Goal: Information Seeking & Learning: Learn about a topic

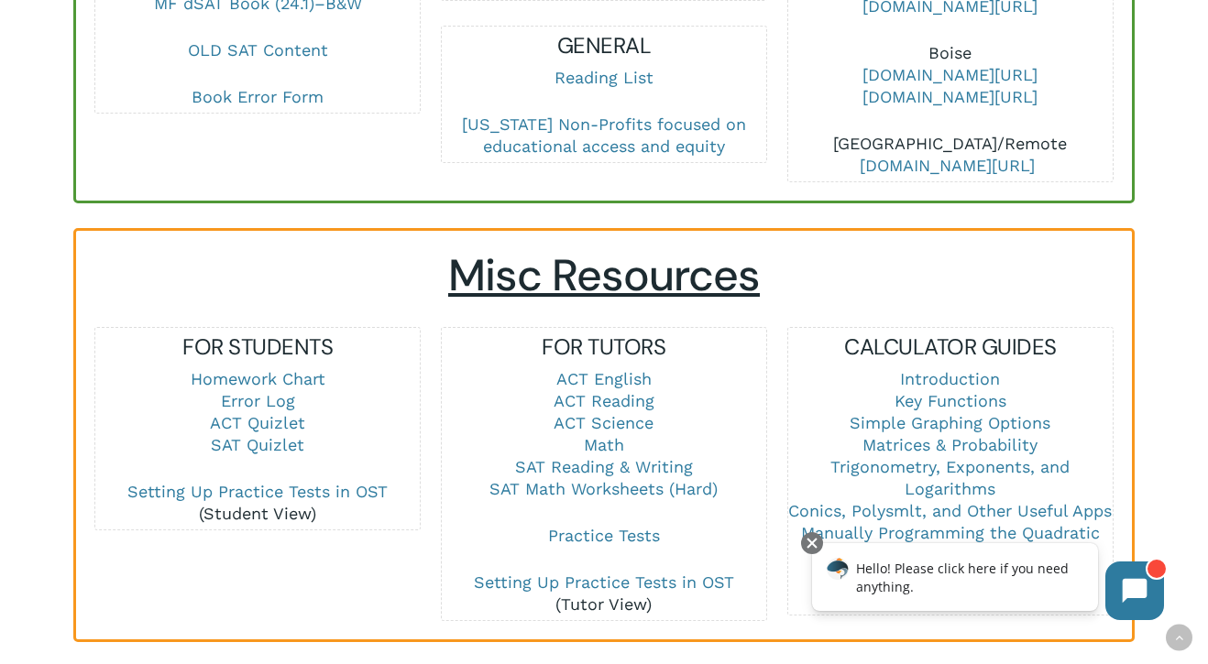
scroll to position [1080, 0]
click at [608, 434] on link "Math" at bounding box center [604, 443] width 40 height 19
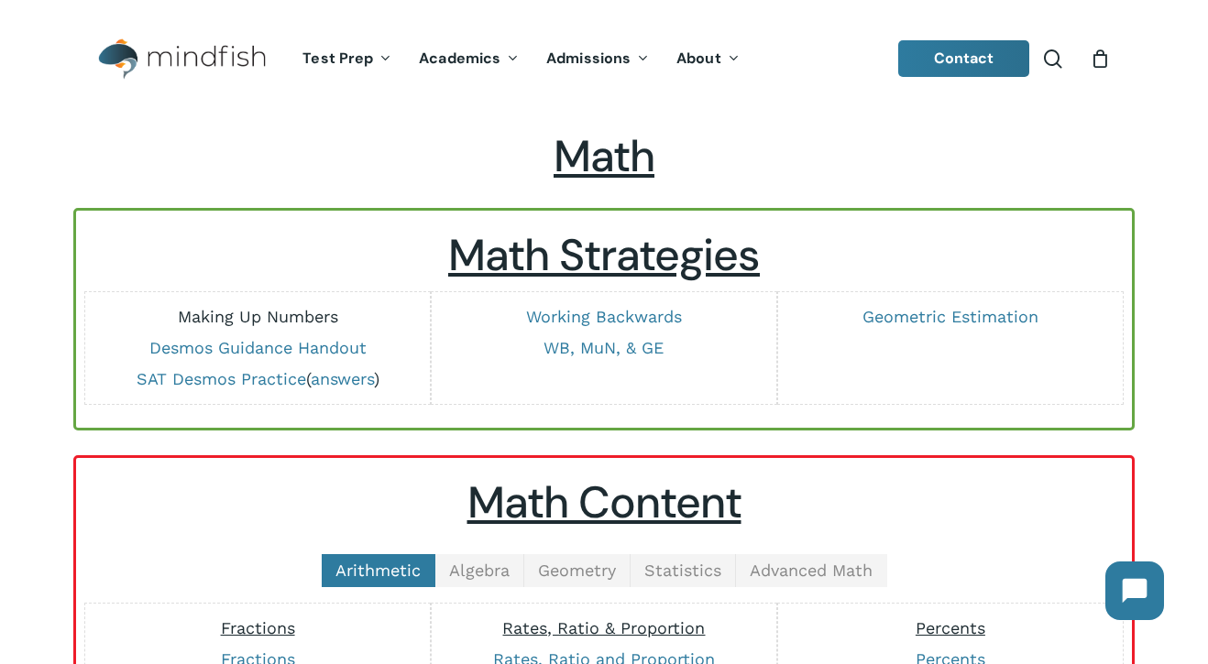
click at [323, 321] on link "Making Up Numbers" at bounding box center [258, 316] width 160 height 19
click at [624, 317] on link "Working Backwards" at bounding box center [604, 316] width 156 height 19
click at [594, 345] on link "WB, MuN, & GE" at bounding box center [603, 347] width 120 height 19
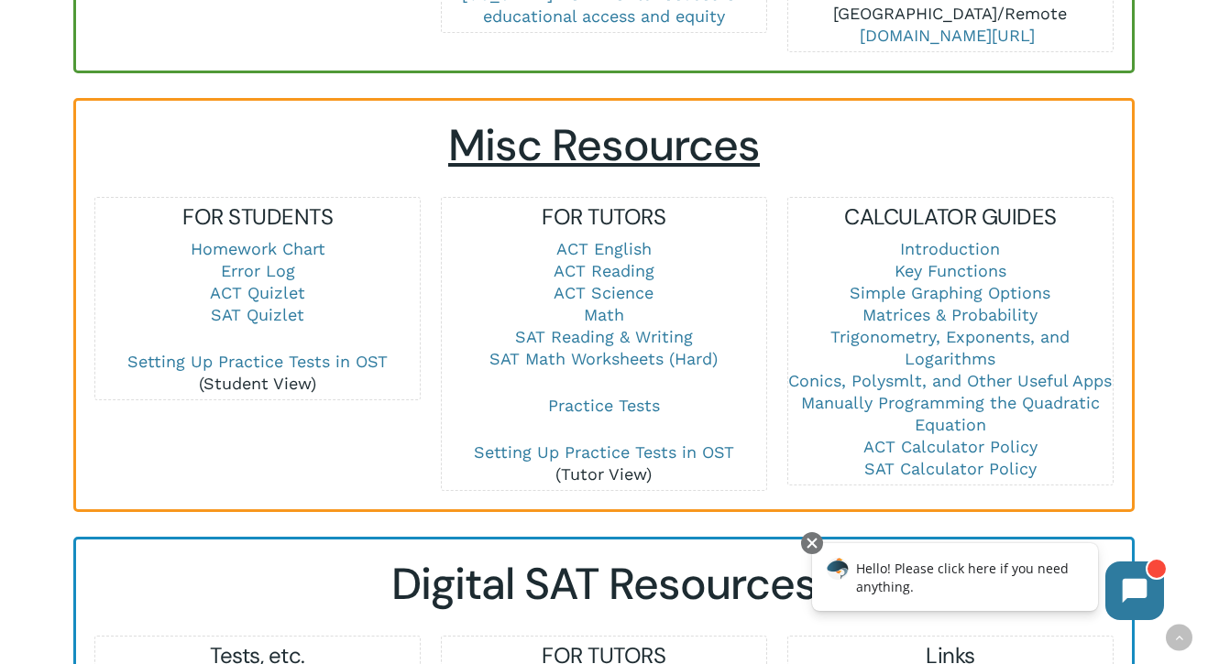
scroll to position [1212, 0]
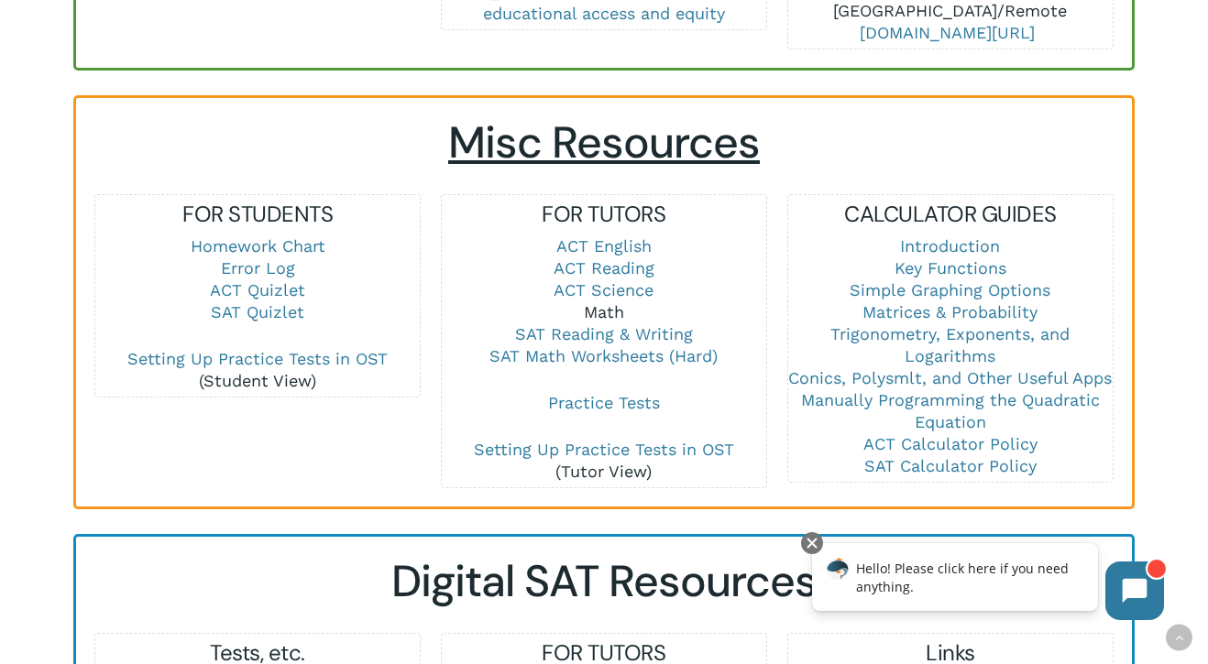
click at [619, 302] on link "Math" at bounding box center [604, 311] width 40 height 19
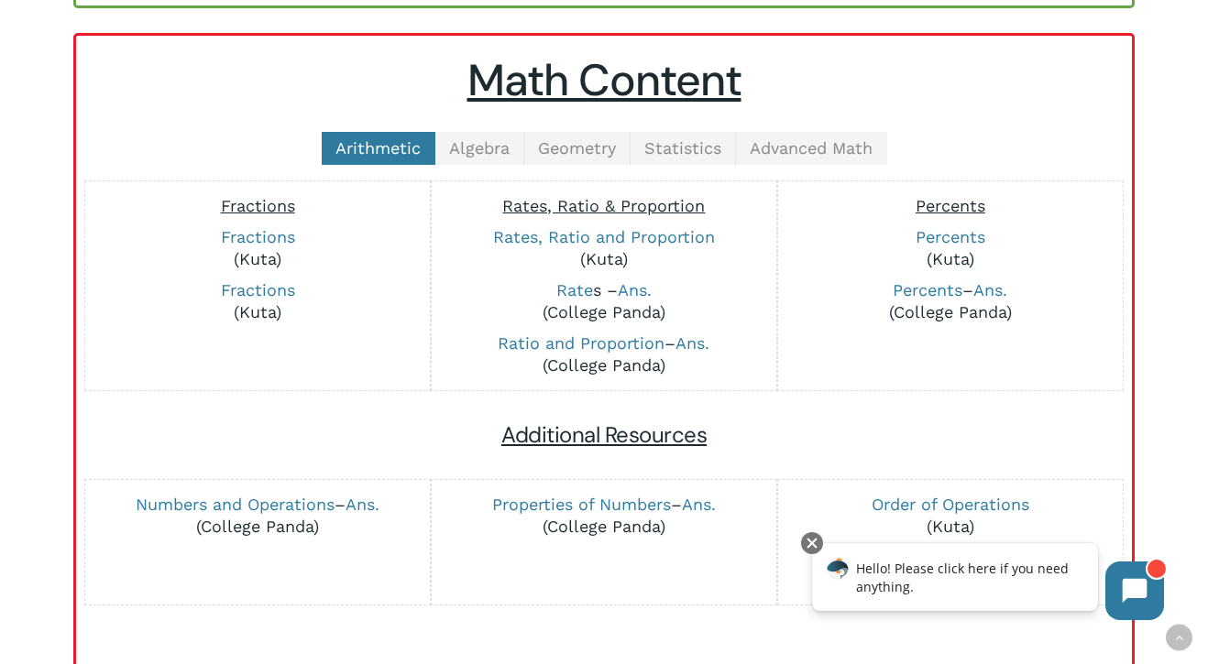
scroll to position [413, 0]
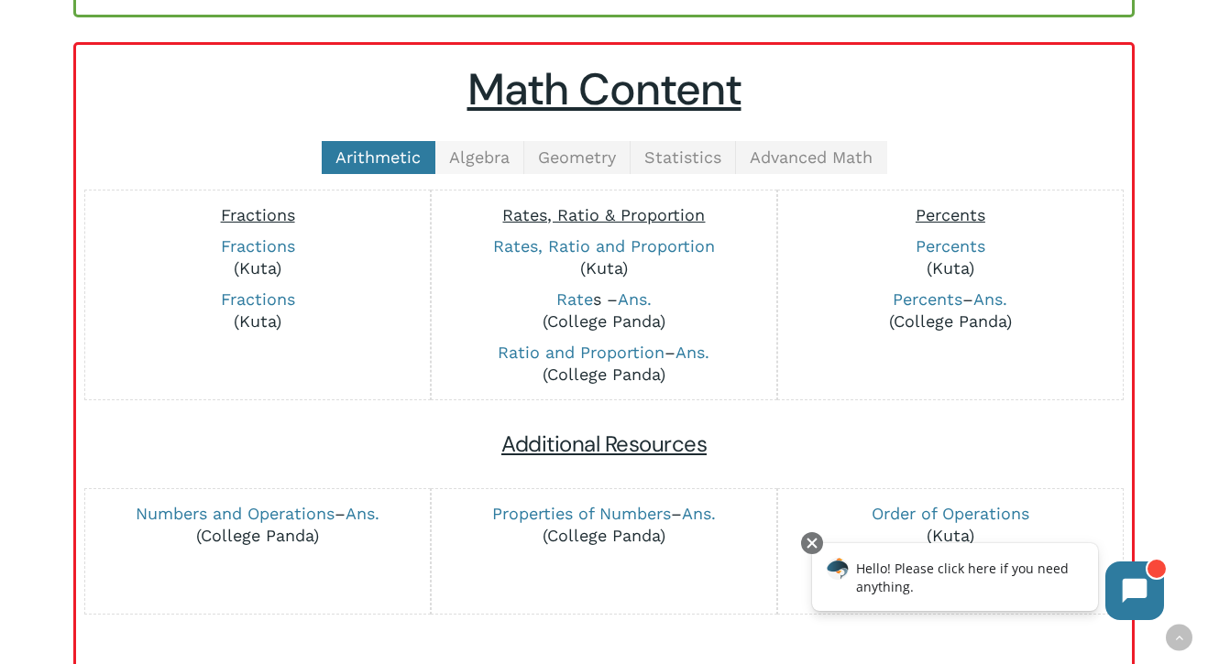
click at [499, 159] on span "Algebra" at bounding box center [479, 157] width 60 height 19
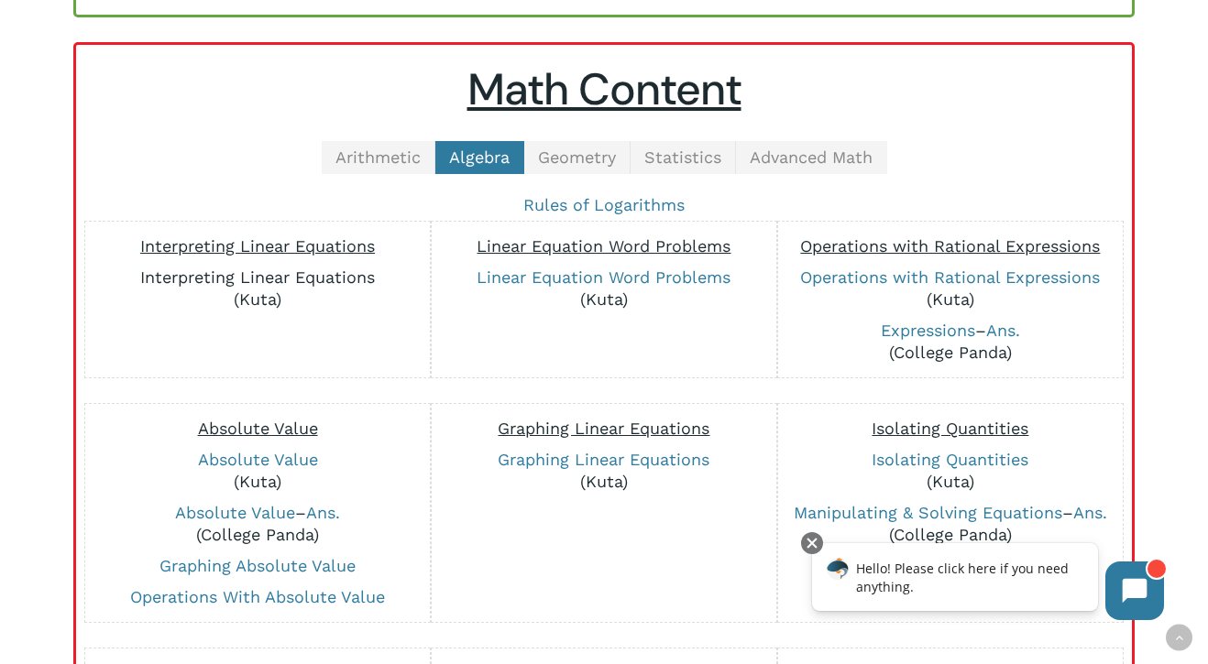
click at [335, 280] on link "Interpreting Linear Equations" at bounding box center [257, 277] width 235 height 19
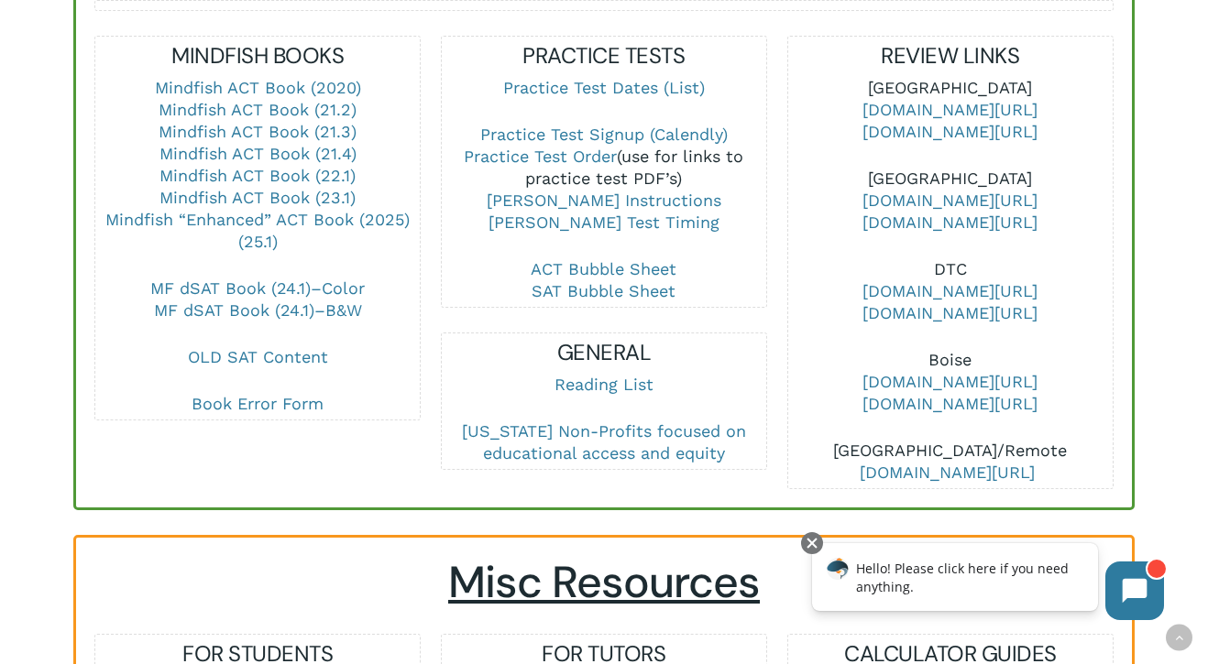
scroll to position [774, 0]
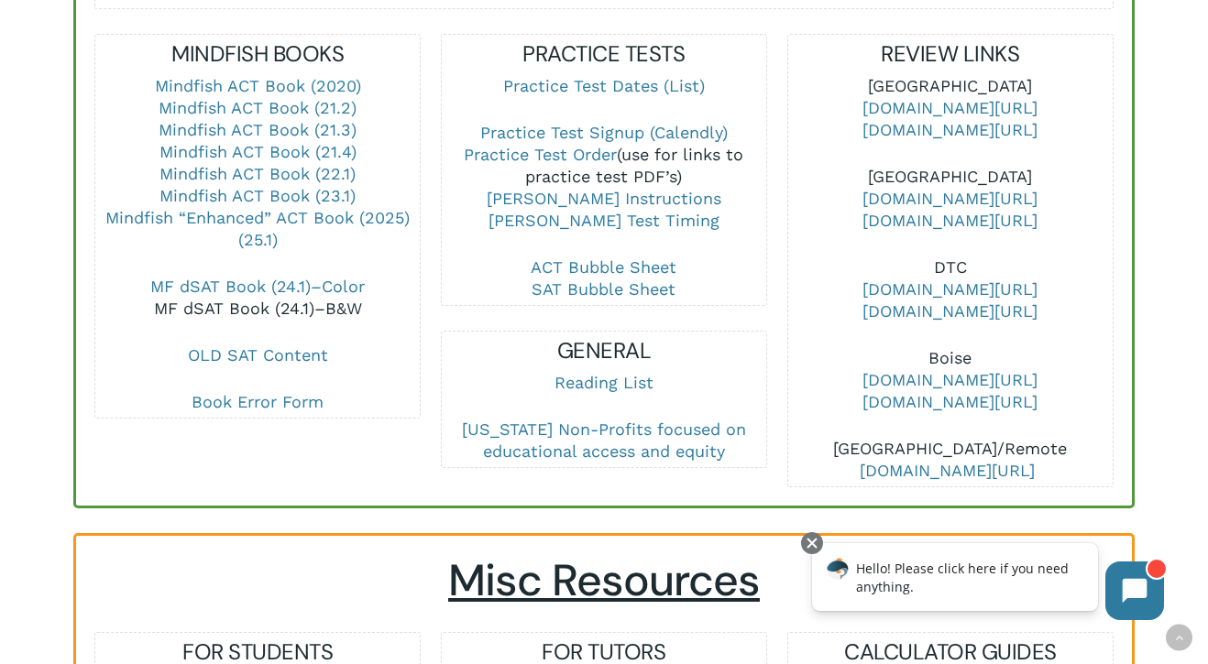
click at [338, 299] on link "MF dSAT Book (24.1)–B&W" at bounding box center [258, 308] width 208 height 19
